Goal: Task Accomplishment & Management: Manage account settings

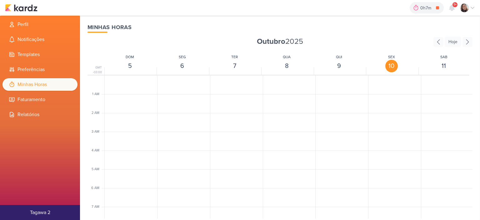
scroll to position [304, 0]
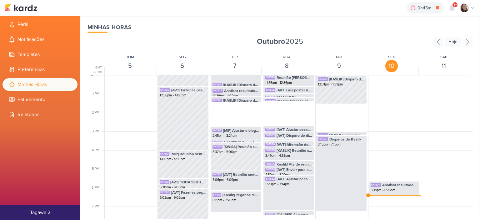
scroll to position [273, 0]
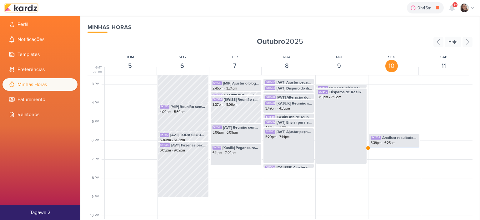
click at [29, 7] on img at bounding box center [21, 8] width 33 height 8
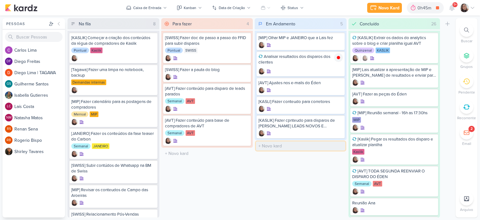
click at [272, 144] on input "text" at bounding box center [300, 145] width 89 height 9
type input "[JANEIRO] Subir base de Jade"
click at [338, 145] on icon at bounding box center [338, 145] width 3 height 3
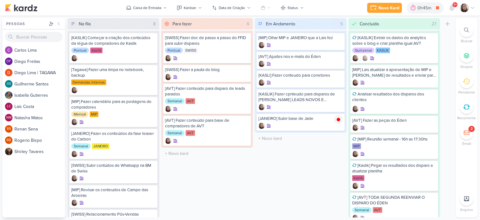
click at [473, 6] on icon at bounding box center [472, 7] width 5 height 5
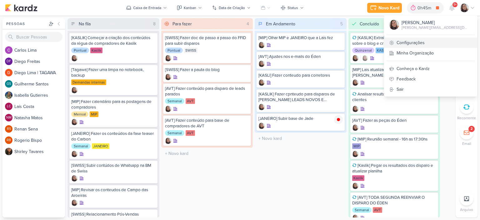
click at [438, 41] on link "Configurações" at bounding box center [430, 43] width 93 height 10
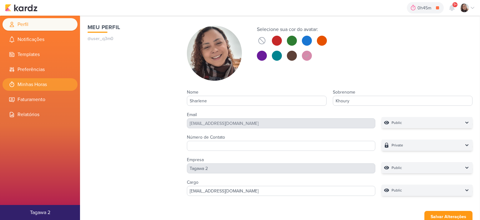
click at [43, 86] on li "Minhas Horas" at bounding box center [40, 84] width 75 height 13
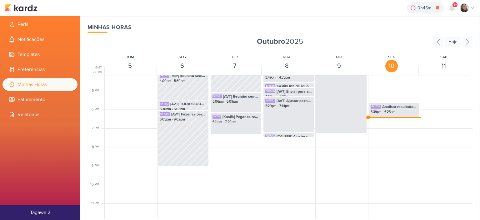
scroll to position [304, 0]
click at [387, 107] on span "Analisar resultados dos disparos dos clientes" at bounding box center [399, 106] width 35 height 6
select select "pm"
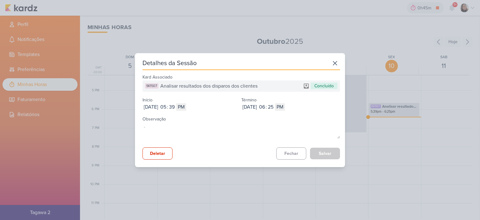
click at [176, 102] on div "Início Oct 10, 2025 2025-10-10 05 : 39 AM PM" at bounding box center [192, 102] width 99 height 15
click at [167, 105] on input "05" at bounding box center [163, 107] width 8 height 8
type input "10"
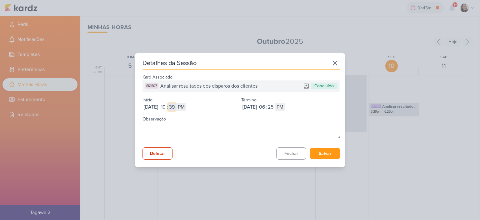
click at [176, 107] on input "39" at bounding box center [172, 107] width 8 height 8
type input "04"
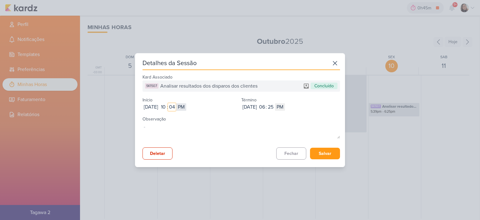
type input "04"
click at [186, 108] on select "AM PM" at bounding box center [181, 107] width 10 height 8
select select "am"
click at [186, 103] on select "AM PM" at bounding box center [181, 107] width 10 height 8
click at [266, 110] on input "06" at bounding box center [262, 107] width 8 height 8
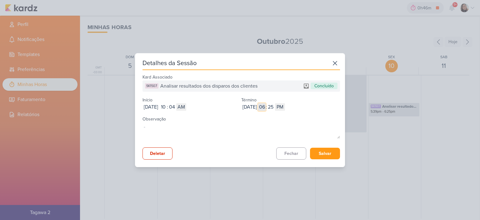
click at [266, 110] on input "06" at bounding box center [262, 107] width 8 height 8
type input "01"
type input "0"
type input "12"
select select "am"
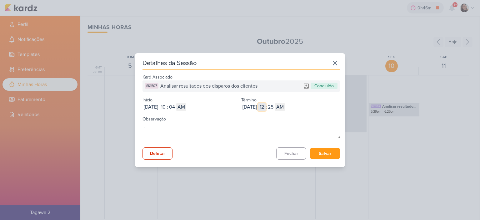
type input "12"
type input "11"
click at [275, 107] on input "25" at bounding box center [271, 107] width 8 height 8
click at [275, 106] on input "25" at bounding box center [271, 107] width 8 height 8
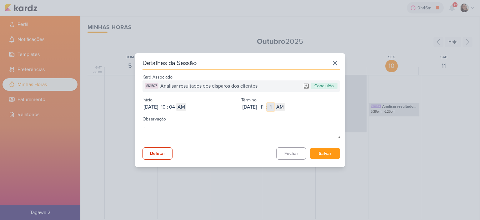
type input "13"
click at [321, 152] on button "Salvar" at bounding box center [325, 154] width 30 height 12
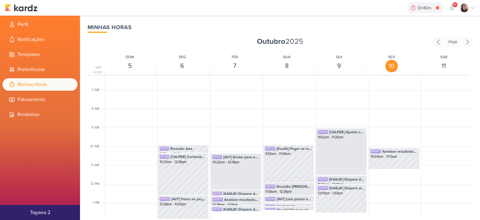
scroll to position [116, 0]
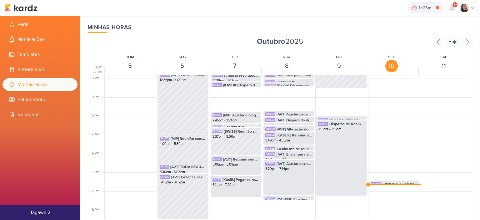
scroll to position [241, 0]
click at [27, 8] on img at bounding box center [21, 8] width 33 height 8
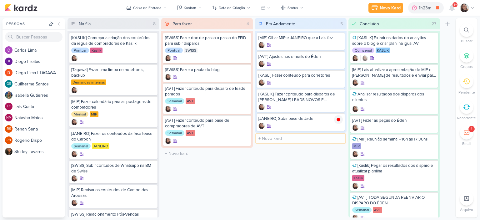
click at [276, 137] on input "text" at bounding box center [300, 138] width 89 height 9
type input "[Janeiro] Ajustar disparo de Janeiro e realizar disparo"
click at [341, 140] on div at bounding box center [338, 138] width 9 height 9
click at [473, 7] on icon at bounding box center [472, 7] width 5 height 5
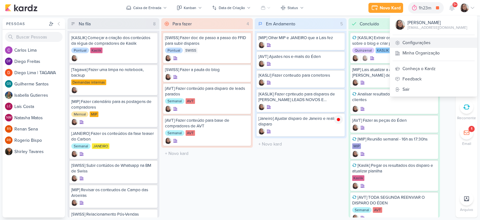
click at [425, 45] on link "Configurações" at bounding box center [433, 43] width 87 height 10
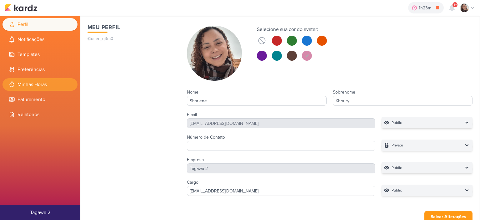
click at [41, 86] on li "Minhas Horas" at bounding box center [40, 84] width 75 height 13
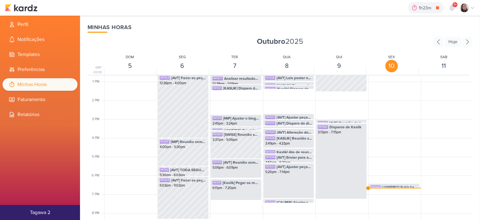
scroll to position [241, 0]
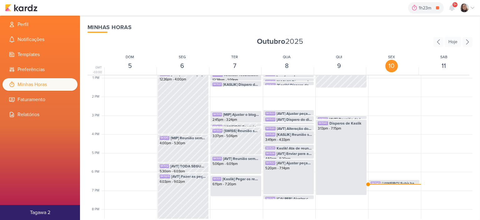
click at [388, 184] on div "SK1507 Analisar resultados dos disparos dos clientes 10:04am - 11:13am SK1545 […" at bounding box center [394, 59] width 52 height 450
click at [389, 182] on span "[JANEIRO] Subir base de Jade" at bounding box center [400, 183] width 36 height 6
select select "pm"
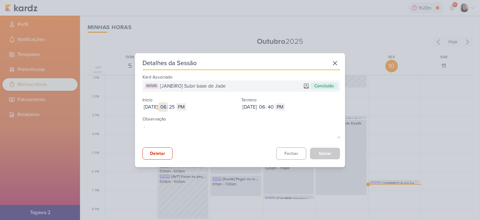
click at [167, 108] on input "06" at bounding box center [163, 107] width 8 height 8
type input "11"
click at [176, 105] on input "25" at bounding box center [172, 107] width 8 height 8
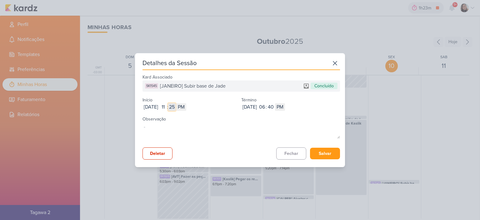
click at [176, 105] on input "25" at bounding box center [172, 107] width 8 height 8
type input "13"
click at [186, 105] on select "AM PM" at bounding box center [181, 107] width 10 height 8
select select "am"
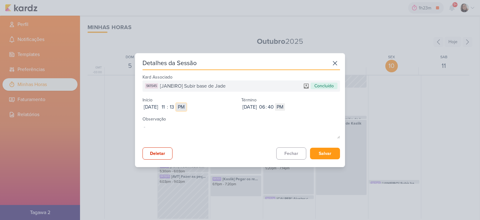
click at [186, 103] on select "AM PM" at bounding box center [181, 107] width 10 height 8
click at [266, 105] on input "06" at bounding box center [262, 107] width 8 height 8
type input "11"
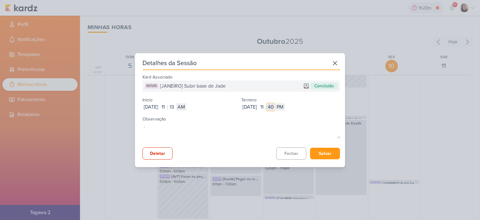
click at [275, 106] on input "40" at bounding box center [271, 107] width 8 height 8
type input "47"
click at [285, 107] on select "AM PM" at bounding box center [280, 107] width 10 height 8
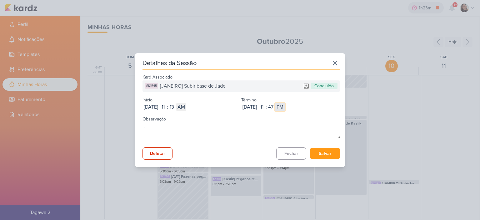
select select "am"
click at [285, 103] on select "AM PM" at bounding box center [280, 107] width 10 height 8
click at [329, 157] on button "Salvar" at bounding box center [325, 154] width 30 height 12
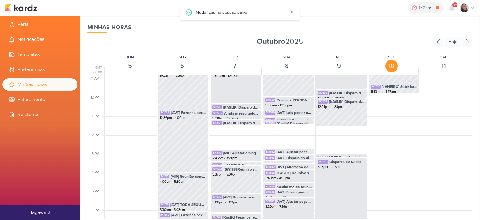
scroll to position [148, 0]
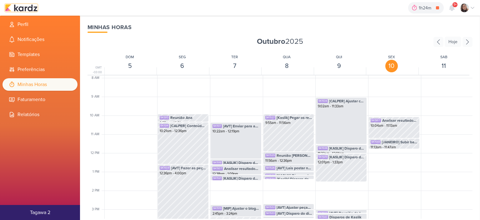
click at [33, 7] on img at bounding box center [21, 8] width 33 height 8
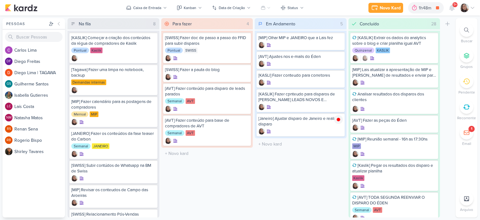
click at [473, 10] on icon at bounding box center [472, 7] width 5 height 5
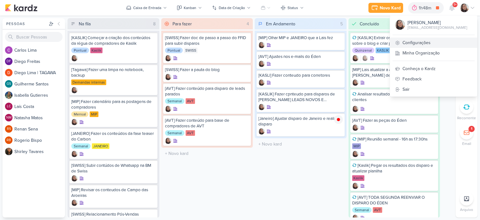
click at [421, 43] on link "Configurações" at bounding box center [433, 43] width 87 height 10
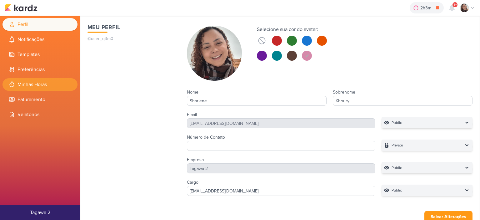
click at [13, 82] on icon at bounding box center [12, 84] width 6 height 6
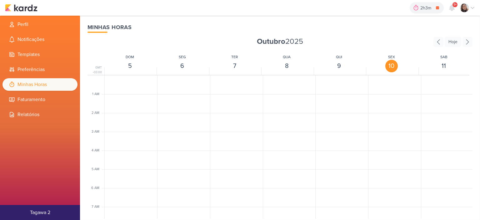
scroll to position [148, 0]
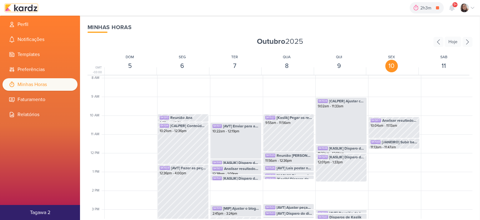
click at [28, 8] on img at bounding box center [21, 8] width 33 height 8
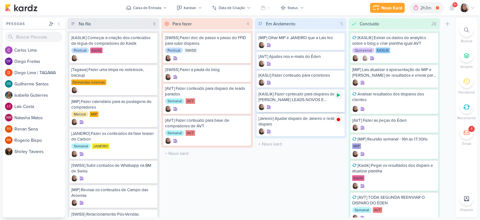
click at [338, 96] on icon at bounding box center [338, 95] width 5 height 5
click at [474, 5] on icon at bounding box center [472, 7] width 5 height 5
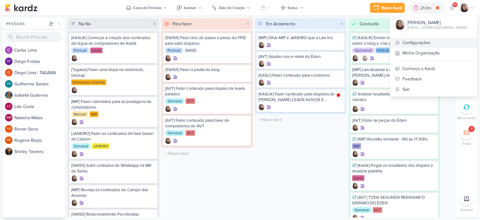
click at [405, 43] on link "Configurações" at bounding box center [433, 43] width 87 height 10
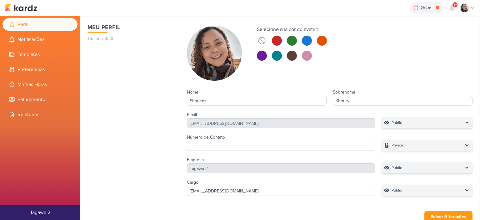
click at [37, 91] on ul "Perfil Notificações Templates Preferências Minhas Horas Faturamento" at bounding box center [40, 69] width 80 height 103
click at [37, 82] on li "Minhas Horas" at bounding box center [40, 84] width 75 height 13
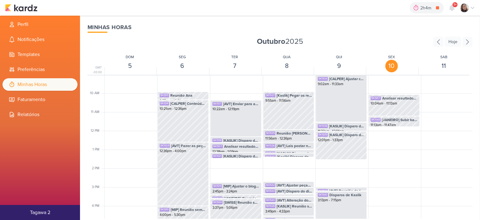
scroll to position [241, 0]
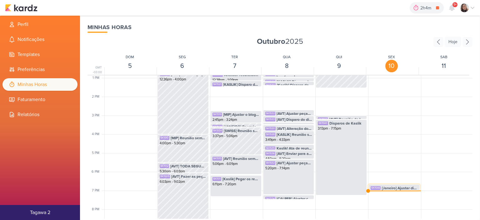
click at [395, 188] on span "[Janeiro] Ajustar disparo de Janeiro e realizar disparo" at bounding box center [400, 188] width 36 height 6
select select "pm"
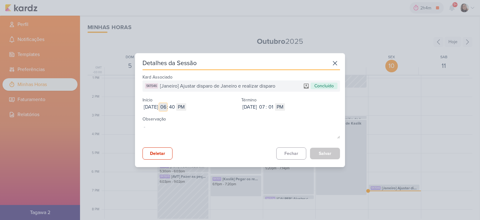
click at [167, 105] on input "06" at bounding box center [163, 107] width 8 height 8
type input "11"
click at [176, 103] on input "40" at bounding box center [172, 107] width 8 height 8
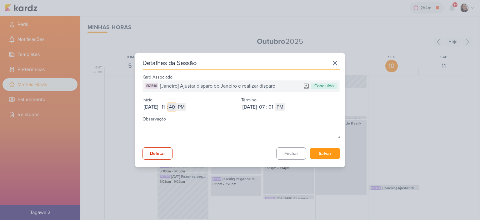
click at [176, 103] on input "40" at bounding box center [172, 107] width 8 height 8
type input "47"
click at [200, 107] on div "[DATE] [DATE] 11 : 47 AM PM" at bounding box center [192, 107] width 99 height 8
click at [186, 106] on select "AM PM" at bounding box center [181, 107] width 10 height 8
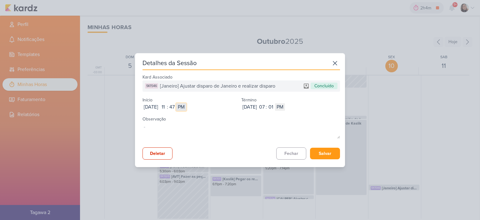
select select "am"
click at [186, 103] on select "AM PM" at bounding box center [181, 107] width 10 height 8
click at [266, 104] on input "07" at bounding box center [262, 107] width 8 height 8
type input "12"
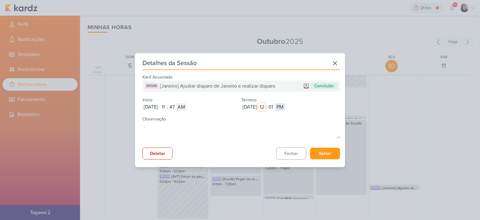
type input "12"
click at [285, 107] on select "AM PM" at bounding box center [280, 107] width 10 height 8
click at [275, 107] on input "01" at bounding box center [271, 107] width 8 height 8
click at [275, 106] on input "01" at bounding box center [271, 107] width 8 height 8
type input "01"
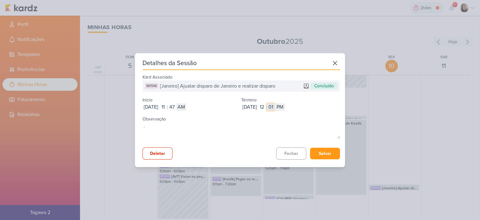
type input "0"
type input "15"
click at [322, 152] on button "Salvar" at bounding box center [325, 154] width 30 height 12
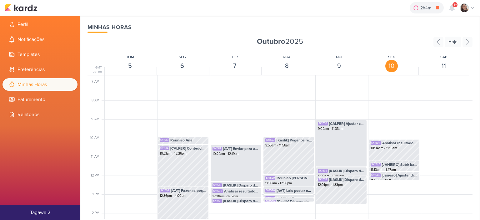
scroll to position [116, 0]
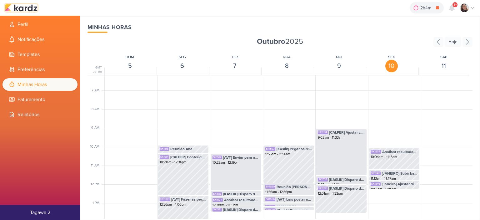
click at [32, 9] on img at bounding box center [21, 8] width 33 height 8
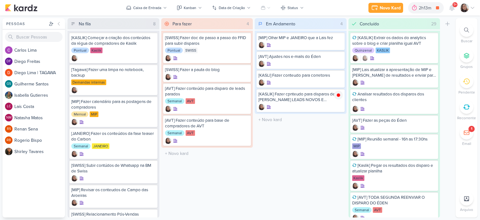
click at [470, 7] on icon at bounding box center [472, 7] width 5 height 5
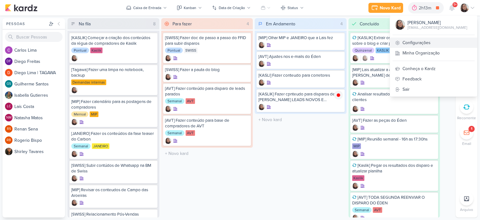
click at [408, 45] on link "Configurações" at bounding box center [433, 43] width 87 height 10
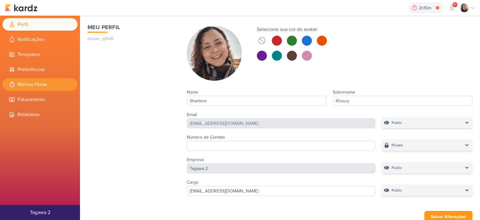
click at [45, 85] on li "Minhas Horas" at bounding box center [40, 84] width 75 height 13
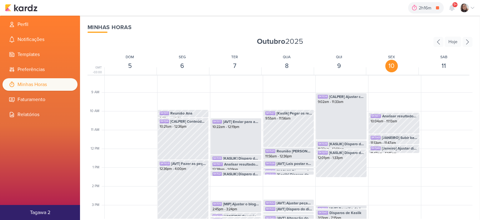
scroll to position [304, 0]
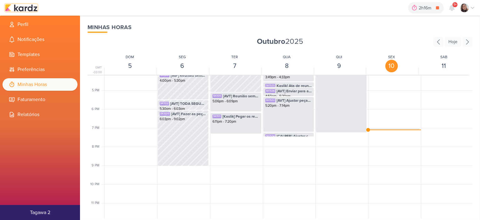
click at [18, 4] on img at bounding box center [21, 8] width 33 height 8
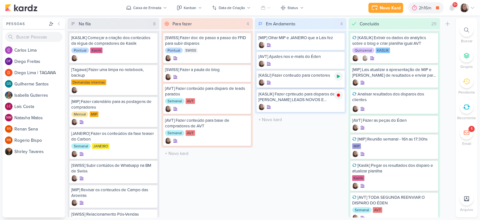
click at [338, 75] on icon at bounding box center [338, 76] width 3 height 3
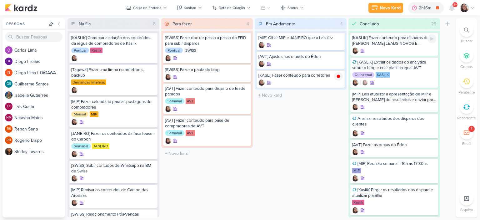
drag, startPoint x: 388, startPoint y: 41, endPoint x: 391, endPoint y: 38, distance: 4.0
click at [388, 41] on div "[KASLIK] Fazer cpnteudo para disparos de [PERSON_NAME] LEADS NOVOS E ANTIGOS" at bounding box center [394, 40] width 84 height 11
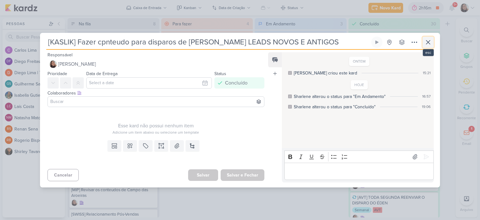
click at [430, 41] on icon at bounding box center [429, 42] width 8 height 8
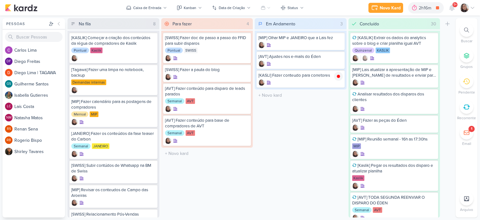
click at [475, 5] on div "Novo Kard Ctrl + k 2h16m [KASLI] Fazer conteudo para corretores 0h0m Hoje 2h16m…" at bounding box center [240, 8] width 480 height 16
click at [471, 8] on icon at bounding box center [472, 7] width 5 height 5
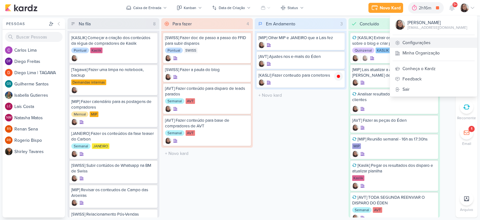
click at [417, 42] on link "Configurações" at bounding box center [433, 43] width 87 height 10
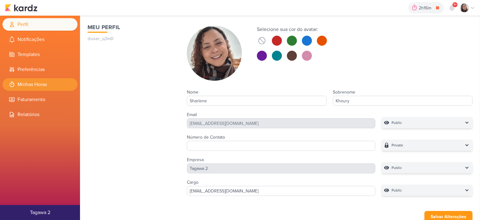
click at [38, 80] on li "Minhas Horas" at bounding box center [40, 84] width 75 height 13
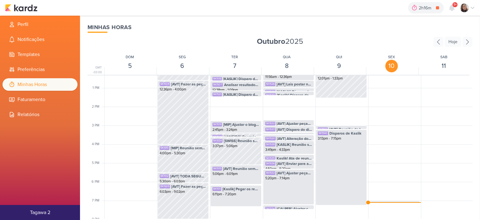
scroll to position [273, 0]
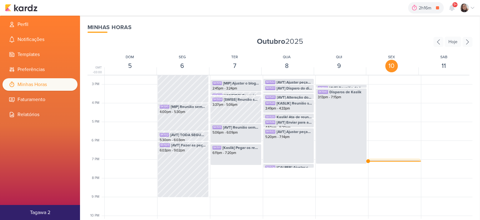
click at [386, 159] on div "SK1543 [KASLIK] Fazer cpnteudo para disparos de Kaslik LEADS NOVOS E ANTIGOS 7:…" at bounding box center [394, 160] width 51 height 2
select select "pm"
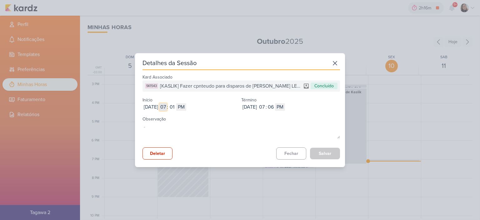
click at [167, 106] on input "07" at bounding box center [163, 107] width 8 height 8
type input "12"
click at [176, 103] on input "01" at bounding box center [172, 107] width 8 height 8
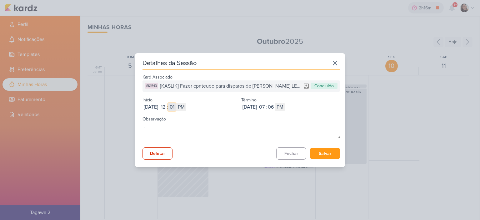
click at [176, 103] on input "01" at bounding box center [172, 107] width 8 height 8
type input "15"
click at [266, 109] on input "07" at bounding box center [262, 107] width 8 height 8
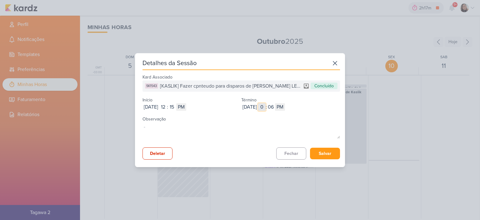
type input "02"
click at [287, 107] on div "Oct 10, 2025 2025-10-10 02 : 06 AM PM" at bounding box center [290, 107] width 99 height 8
click at [330, 156] on button "Salvar" at bounding box center [325, 154] width 30 height 12
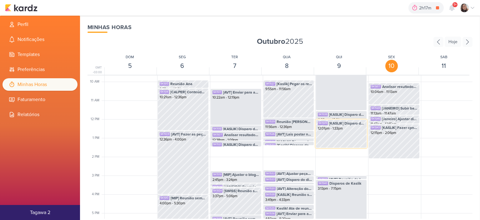
scroll to position [179, 0]
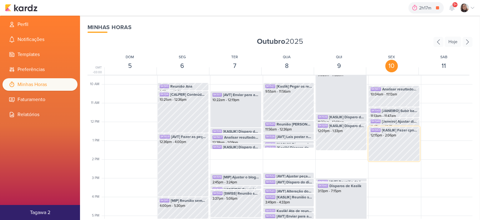
click at [391, 150] on div "SK1543 [KASLIK] Fazer cpnteudo para disparos de Kaslik LEADS NOVOS E ANTIGOS 12…" at bounding box center [394, 143] width 51 height 35
select select "pm"
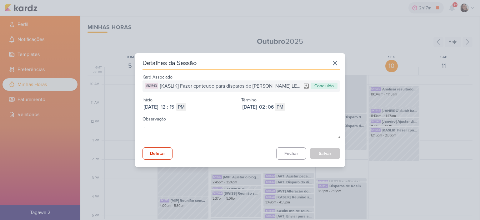
click at [334, 64] on icon at bounding box center [335, 63] width 10 height 10
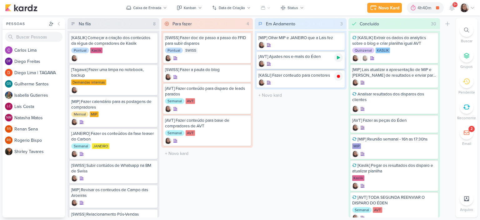
click at [338, 57] on icon at bounding box center [338, 57] width 3 height 3
click at [472, 8] on icon at bounding box center [472, 8] width 3 height 2
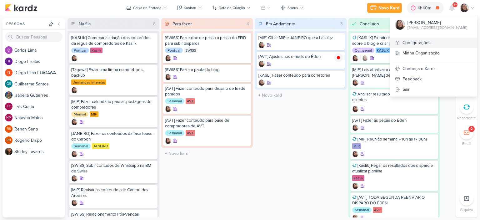
click at [417, 40] on link "Configurações" at bounding box center [433, 43] width 87 height 10
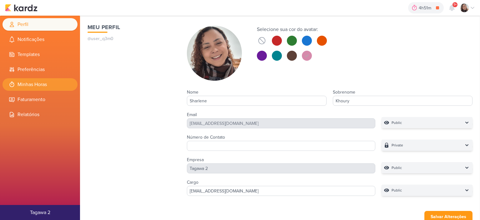
click at [41, 88] on li "Minhas Horas" at bounding box center [40, 84] width 75 height 13
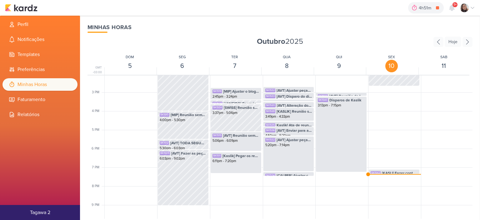
scroll to position [273, 0]
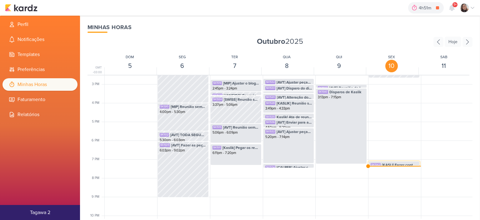
click at [388, 162] on span "[KASLI] Fazer conteudo para corretores" at bounding box center [400, 165] width 36 height 6
select select "pm"
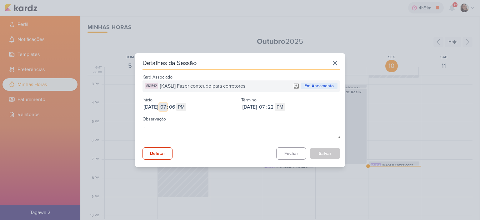
click at [167, 108] on input "07" at bounding box center [163, 107] width 8 height 8
type input "3"
click at [176, 107] on input "06" at bounding box center [172, 107] width 8 height 8
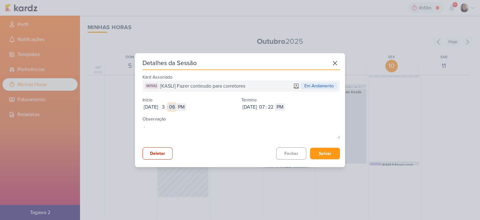
click at [176, 107] on input "06" at bounding box center [172, 107] width 8 height 8
type input "42"
click at [266, 108] on input "07" at bounding box center [262, 107] width 8 height 8
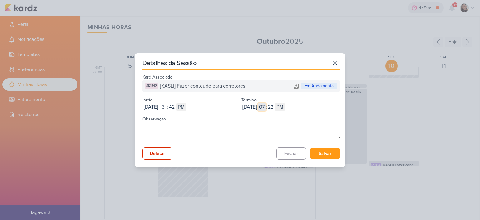
type input "5"
click at [275, 108] on input "22" at bounding box center [271, 107] width 8 height 8
type input "04"
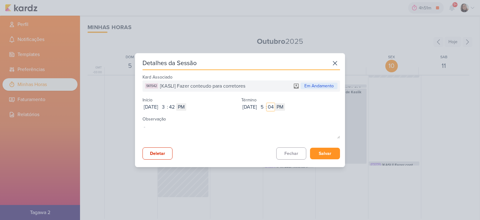
type input "04"
click at [332, 155] on button "Salvar" at bounding box center [325, 154] width 30 height 12
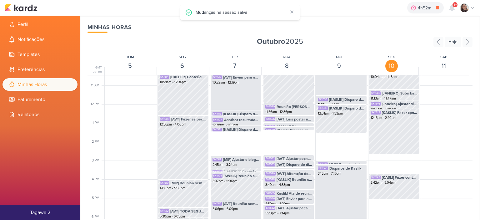
scroll to position [179, 0]
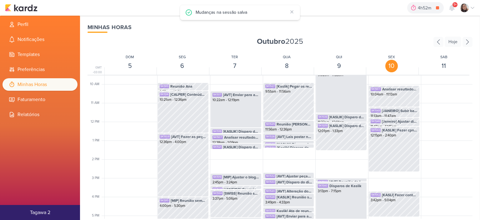
click at [31, 13] on div "4h52m [AVT] Ajustes nos e-mails do Éden 0h0m Hoje 4h52m Semana 0h0m Mês 0h0m Ne…" at bounding box center [240, 8] width 470 height 16
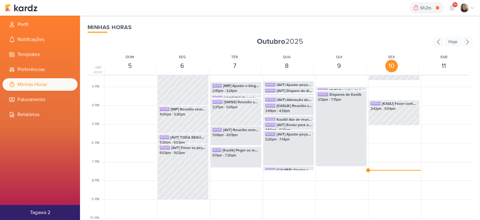
scroll to position [273, 0]
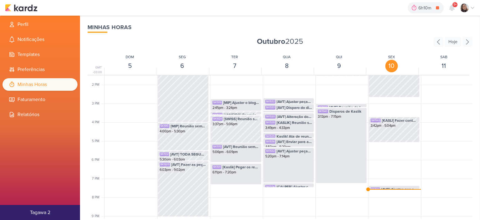
scroll to position [273, 0]
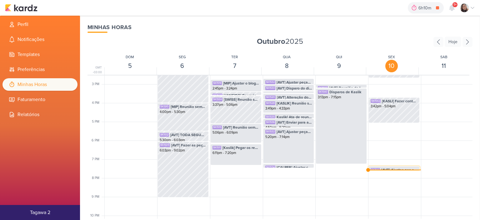
click at [394, 167] on span "[AVT] Ajustes nos e-mails do Éden" at bounding box center [399, 170] width 36 height 6
select select "pm"
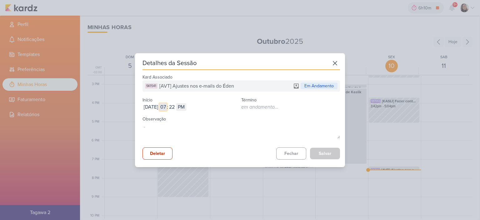
click at [167, 105] on input "07" at bounding box center [163, 107] width 8 height 8
type input "05"
click at [176, 105] on input "22" at bounding box center [172, 107] width 8 height 8
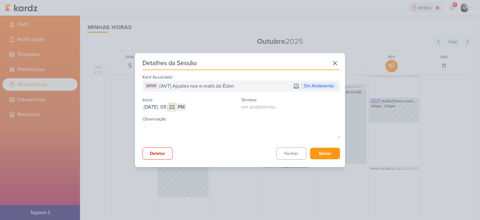
click at [176, 105] on input "22" at bounding box center [172, 107] width 8 height 8
type input "04"
click at [316, 151] on button "Salvar" at bounding box center [325, 154] width 30 height 12
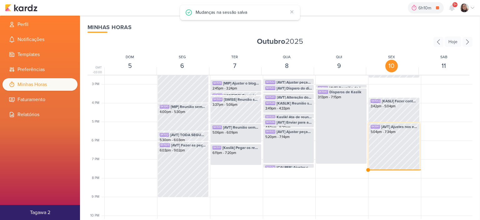
click at [408, 147] on div "SK1541 [AVT] Ajustes nos e-mails do Éden 5:04pm - 7:34pm" at bounding box center [394, 146] width 51 height 47
select select "pm"
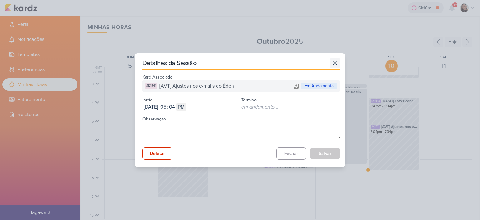
click at [330, 62] on icon at bounding box center [335, 63] width 10 height 10
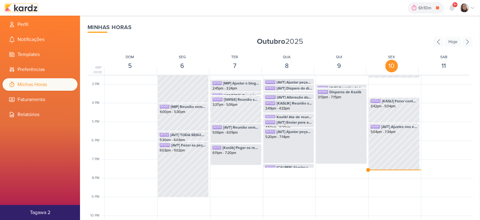
click at [26, 10] on img at bounding box center [21, 8] width 33 height 8
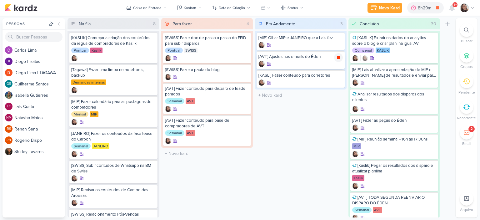
click at [341, 57] on div at bounding box center [338, 57] width 9 height 9
click at [473, 8] on icon at bounding box center [472, 7] width 5 height 5
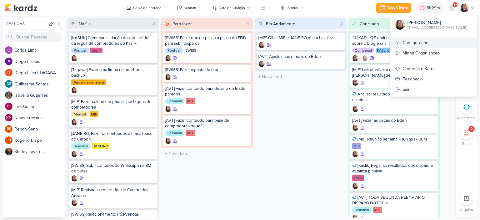
click at [412, 43] on link "Configurações" at bounding box center [433, 43] width 87 height 10
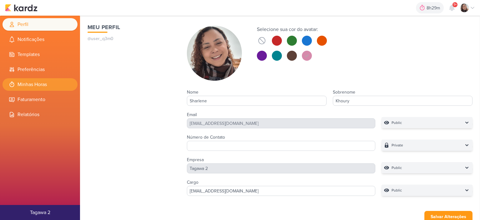
click at [19, 85] on li "Minhas Horas" at bounding box center [40, 84] width 75 height 13
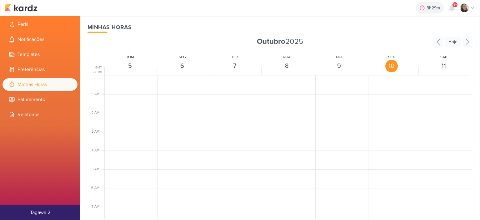
scroll to position [148, 0]
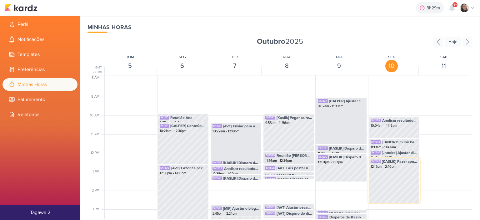
click at [398, 181] on div "SK1543 [KASLIK] Fazer cpnteudo para disparos de Kaslik LEADS NOVOS E ANTIGOS 12…" at bounding box center [394, 180] width 51 height 45
select select "pm"
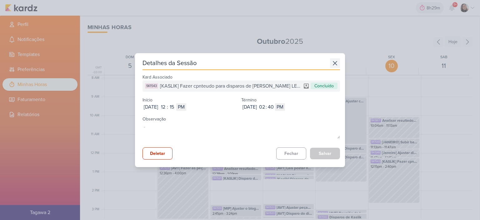
click at [330, 61] on icon at bounding box center [335, 63] width 10 height 10
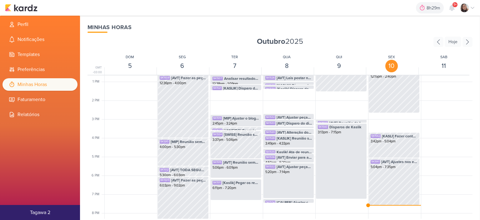
scroll to position [273, 0]
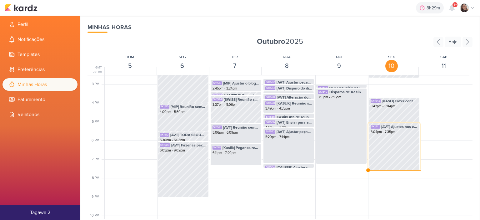
click at [395, 155] on div "SK1541 [AVT] Ajustes nos e-mails do Éden 5:04pm - 7:35pm" at bounding box center [394, 146] width 51 height 47
select select "pm"
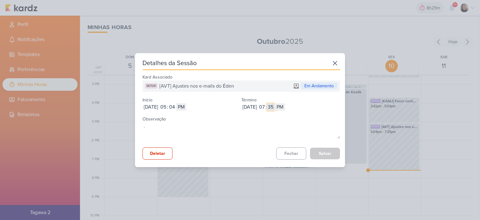
click at [275, 110] on input "35" at bounding box center [271, 107] width 8 height 8
type input "0"
type input "02"
type input "0"
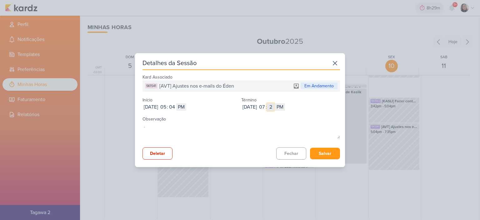
type input "27"
click at [326, 150] on button "Salvar" at bounding box center [325, 154] width 30 height 12
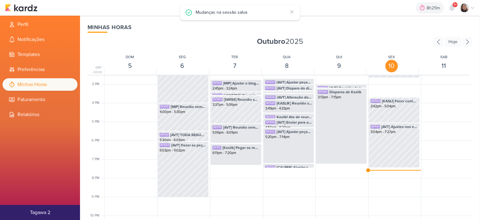
click at [38, 11] on div "8h29m Sessão desligada... Hoje 8h29m Semana 0h0m Mês 0h0m Nenhuma Sessão" at bounding box center [240, 8] width 470 height 16
click at [18, 13] on div "8h29m Sessão desligada... Hoje 8h29m Semana 0h0m Mês 0h0m Nenhuma Sessão" at bounding box center [240, 8] width 470 height 16
click at [28, 11] on img at bounding box center [21, 8] width 33 height 8
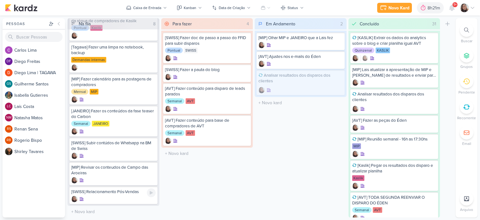
scroll to position [21, 0]
